Goal: Information Seeking & Learning: Learn about a topic

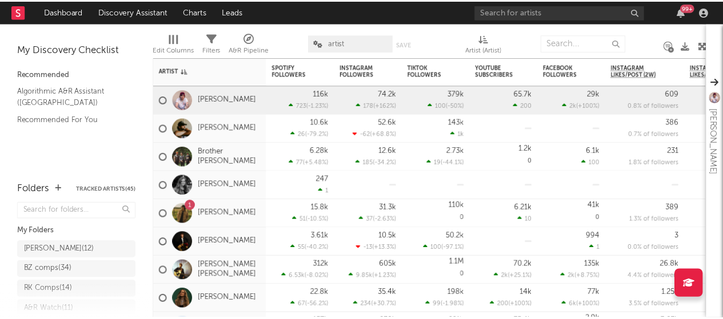
scroll to position [41, 0]
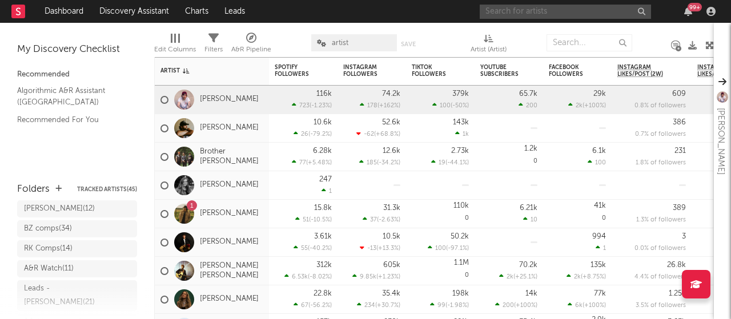
click at [539, 12] on input "text" at bounding box center [565, 12] width 171 height 14
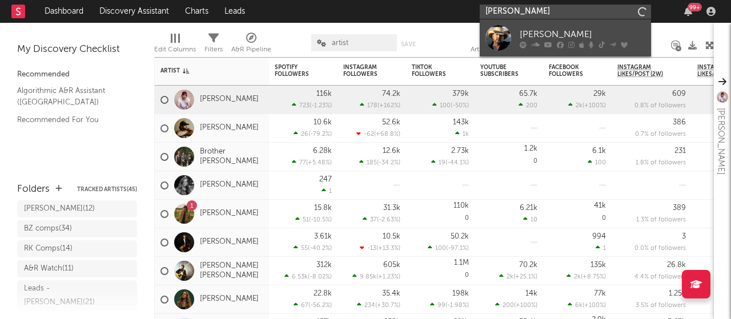
type input "[PERSON_NAME]"
click at [541, 35] on div "[PERSON_NAME]" at bounding box center [583, 34] width 126 height 14
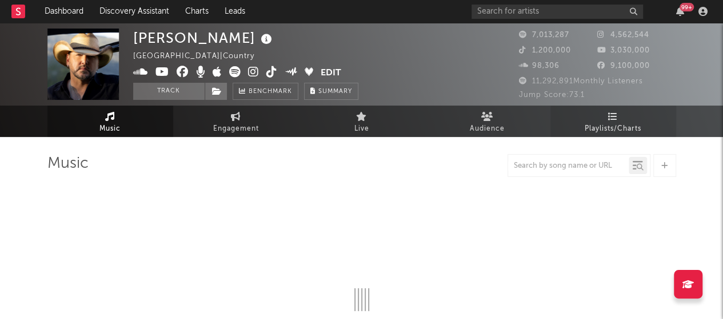
click at [615, 126] on span "Playlists/Charts" at bounding box center [613, 129] width 57 height 14
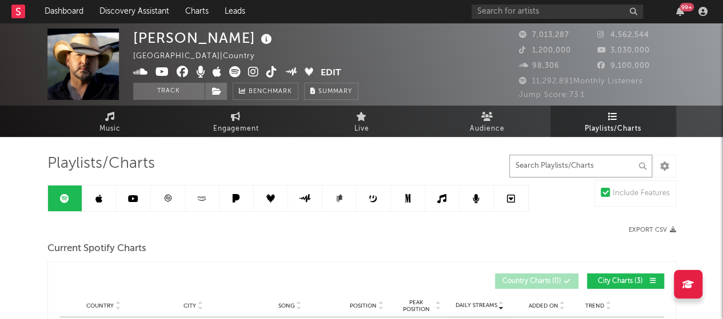
click at [603, 166] on input "text" at bounding box center [580, 166] width 143 height 23
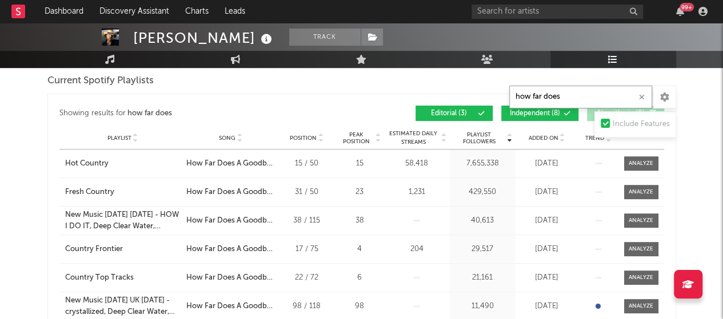
scroll to position [331, 0]
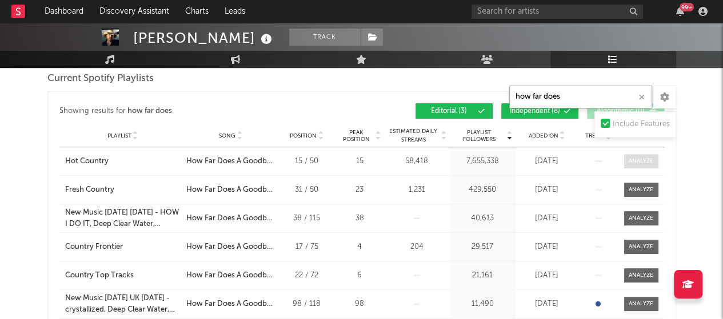
type input "how far does"
click at [631, 158] on div at bounding box center [641, 161] width 25 height 9
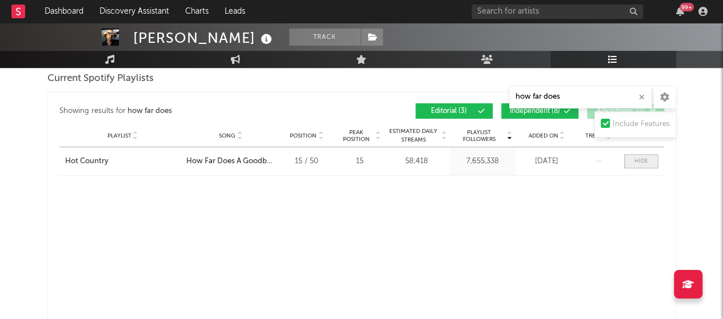
select select "1w"
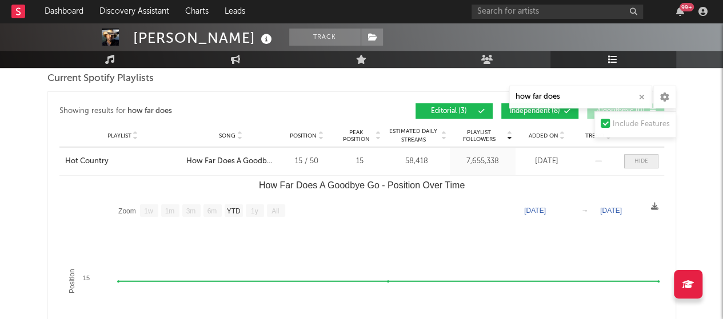
click at [631, 158] on span at bounding box center [641, 161] width 34 height 14
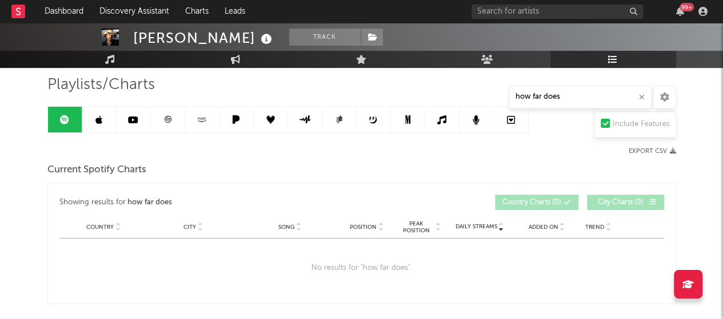
scroll to position [78, 0]
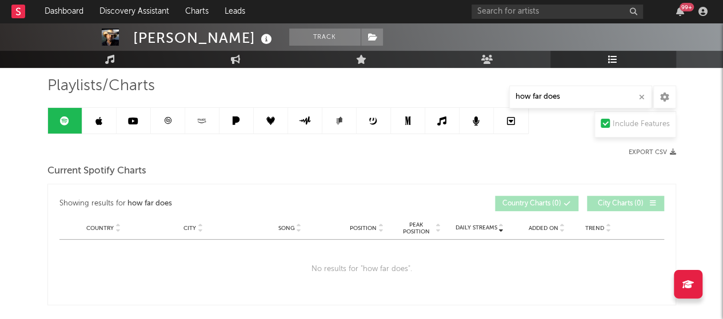
click at [95, 117] on icon at bounding box center [98, 121] width 7 height 9
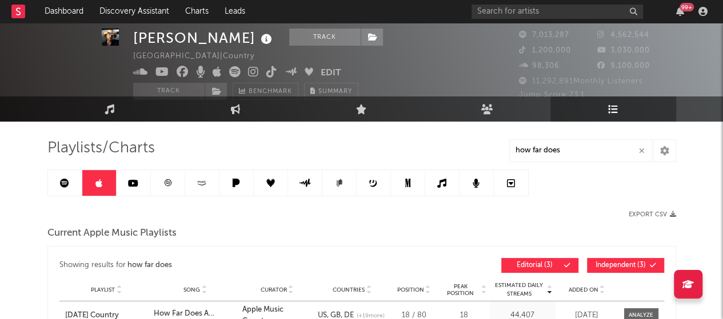
scroll to position [19, 0]
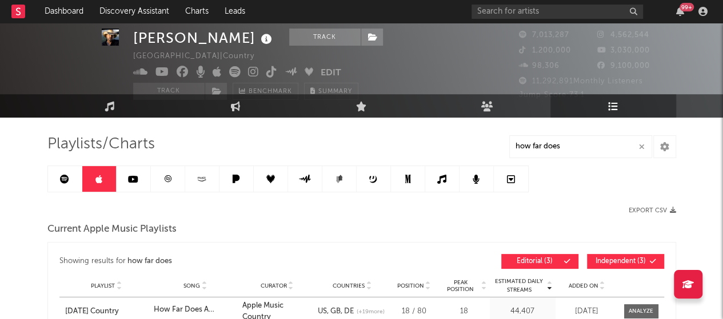
click at [200, 181] on icon at bounding box center [202, 181] width 8 height 2
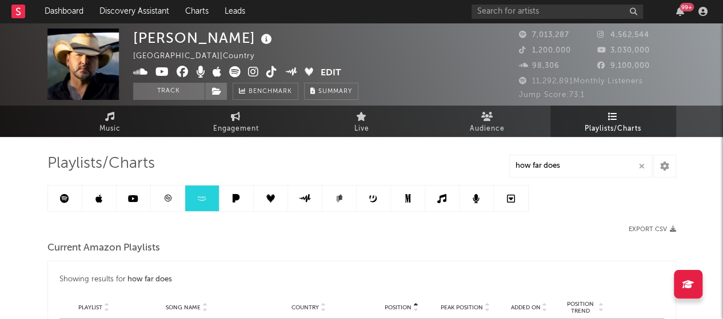
click at [69, 198] on link at bounding box center [65, 199] width 34 height 26
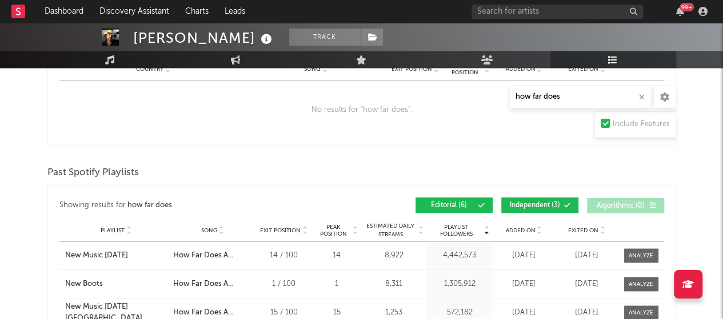
scroll to position [967, 0]
